Goal: Check status: Check status

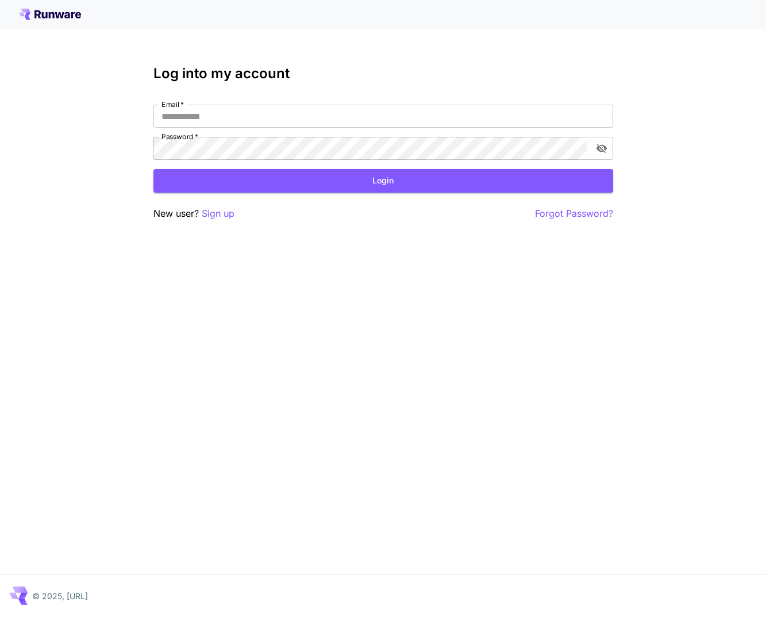
type input "**********"
click at [422, 182] on button "Login" at bounding box center [383, 181] width 460 height 24
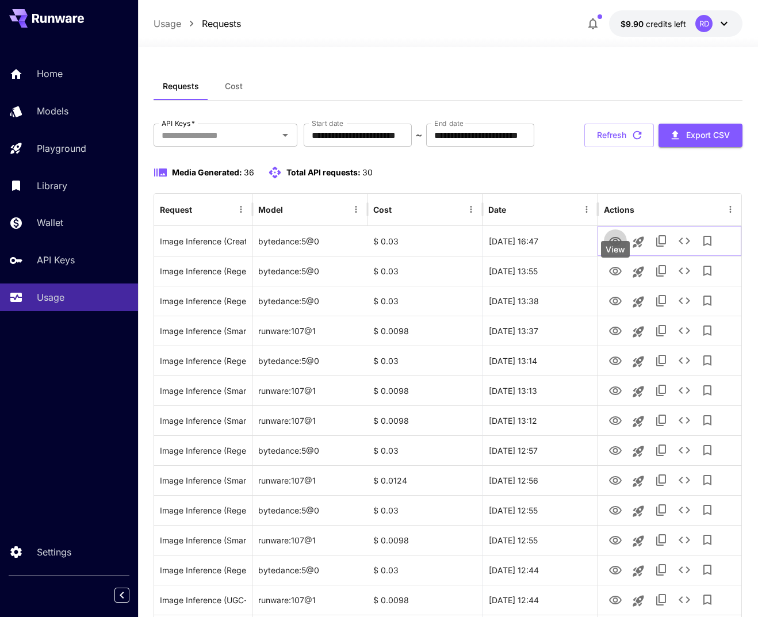
click at [612, 248] on icon "View" at bounding box center [615, 242] width 14 height 14
click at [614, 245] on icon "View" at bounding box center [615, 241] width 13 height 9
click at [617, 245] on icon "View" at bounding box center [615, 241] width 13 height 9
click at [614, 245] on icon "View" at bounding box center [615, 241] width 13 height 9
